Goal: Task Accomplishment & Management: Use online tool/utility

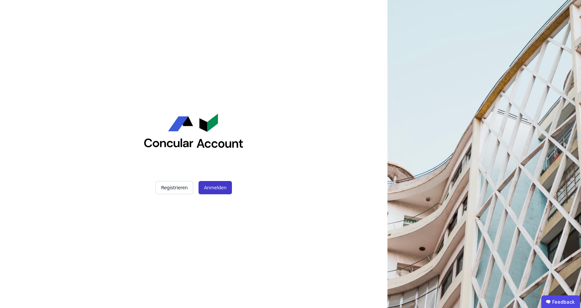
click at [214, 190] on button "Anmelden" at bounding box center [215, 187] width 33 height 13
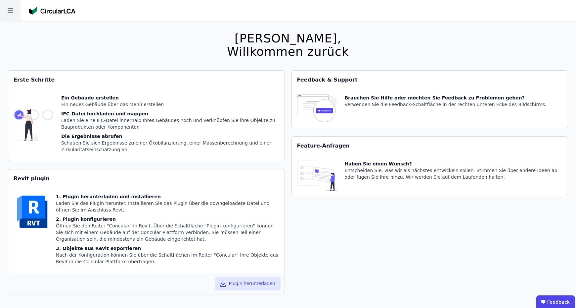
click at [5, 16] on icon at bounding box center [10, 10] width 21 height 21
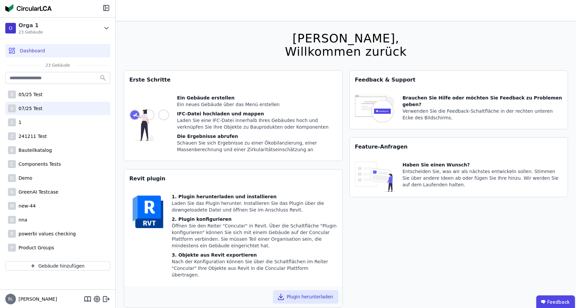
click at [42, 110] on div "0 07/25 Test" at bounding box center [57, 108] width 105 height 13
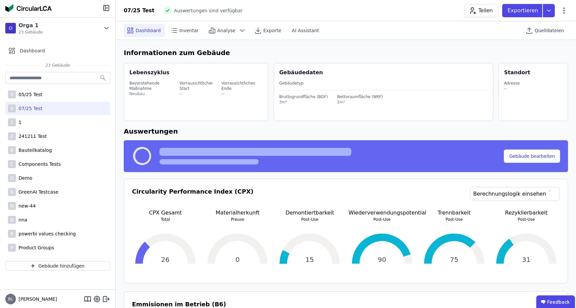
select select "*"
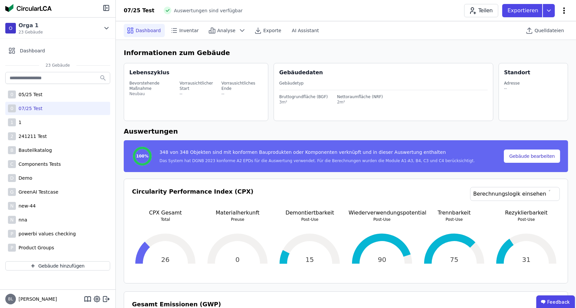
drag, startPoint x: 569, startPoint y: 16, endPoint x: 564, endPoint y: 11, distance: 6.1
click at [564, 11] on div "07/25 Test Auswertungen sind verfügbar Teilen Exportieren" at bounding box center [346, 10] width 460 height 13
click at [564, 11] on icon at bounding box center [564, 11] width 8 height 8
click at [475, 54] on h6 "Informationen zum Gebäude" at bounding box center [346, 53] width 445 height 10
click at [534, 27] on icon at bounding box center [530, 30] width 8 height 8
